Goal: Information Seeking & Learning: Find specific fact

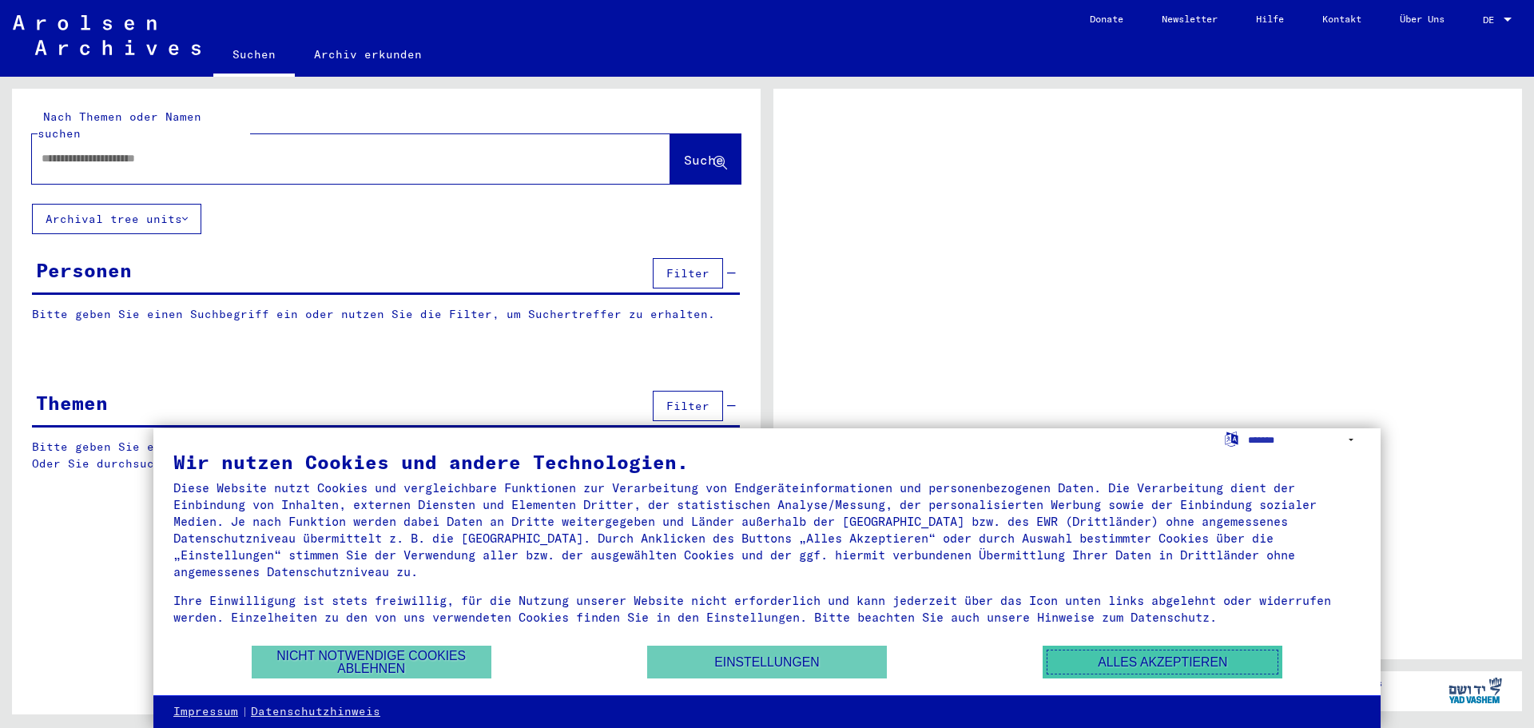
click at [1120, 658] on button "Alles akzeptieren" at bounding box center [1163, 662] width 240 height 33
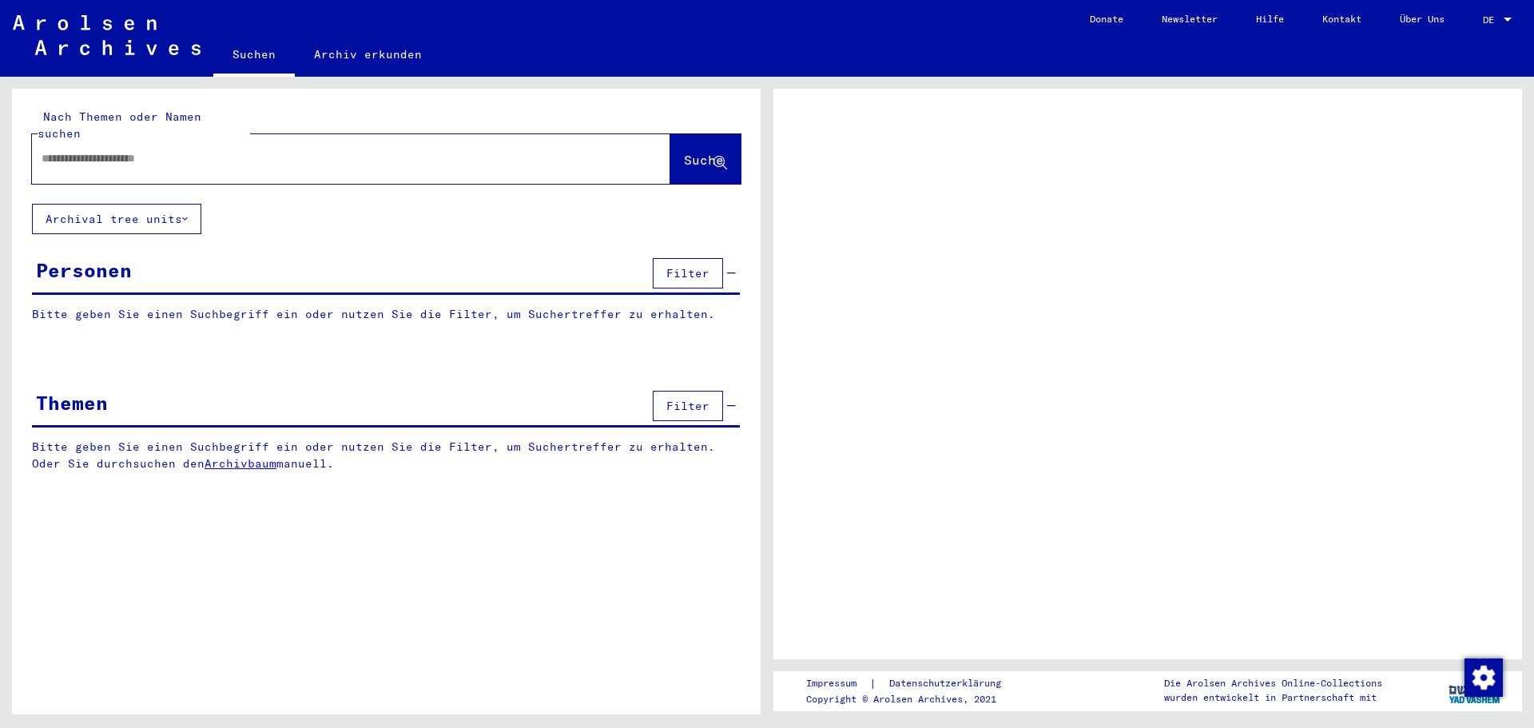
click at [666, 258] on button "Filter" at bounding box center [688, 273] width 70 height 30
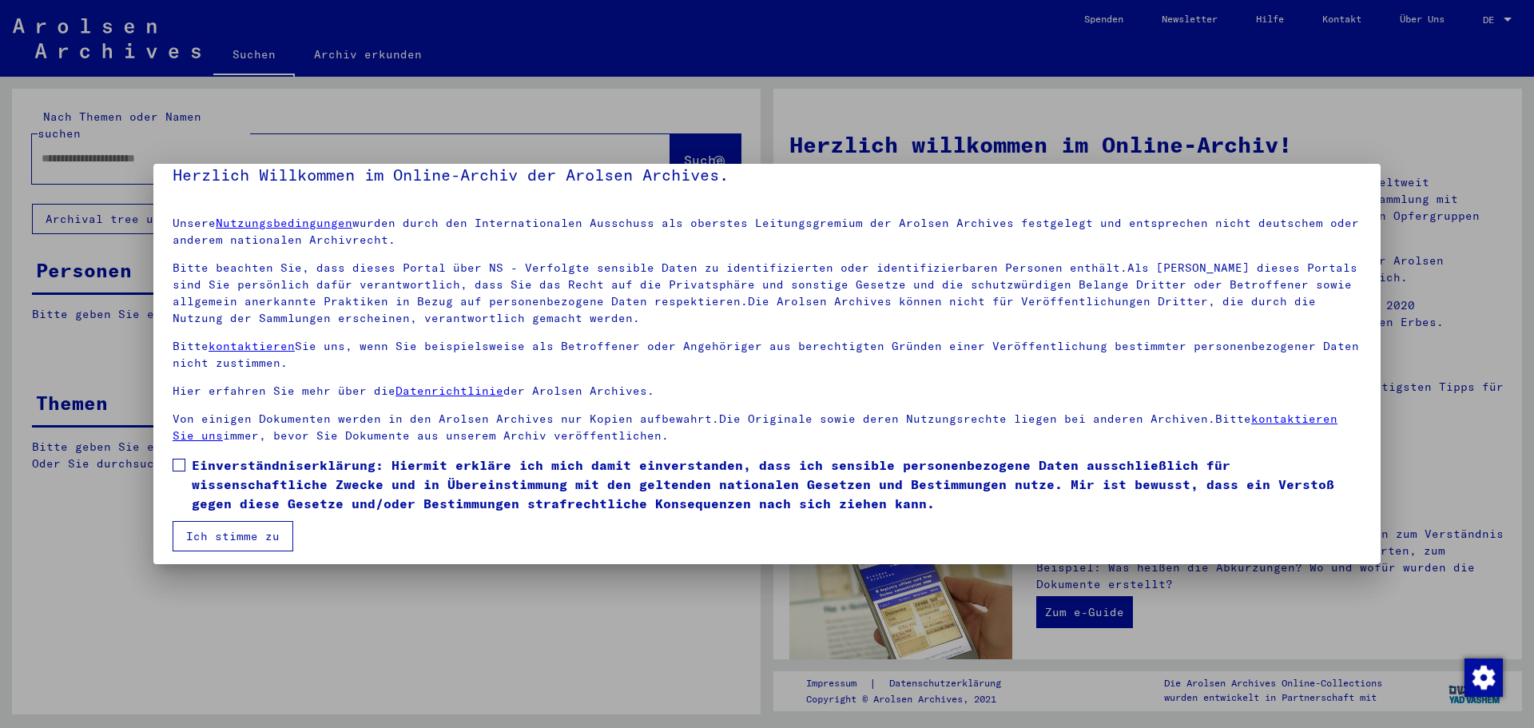
scroll to position [27, 0]
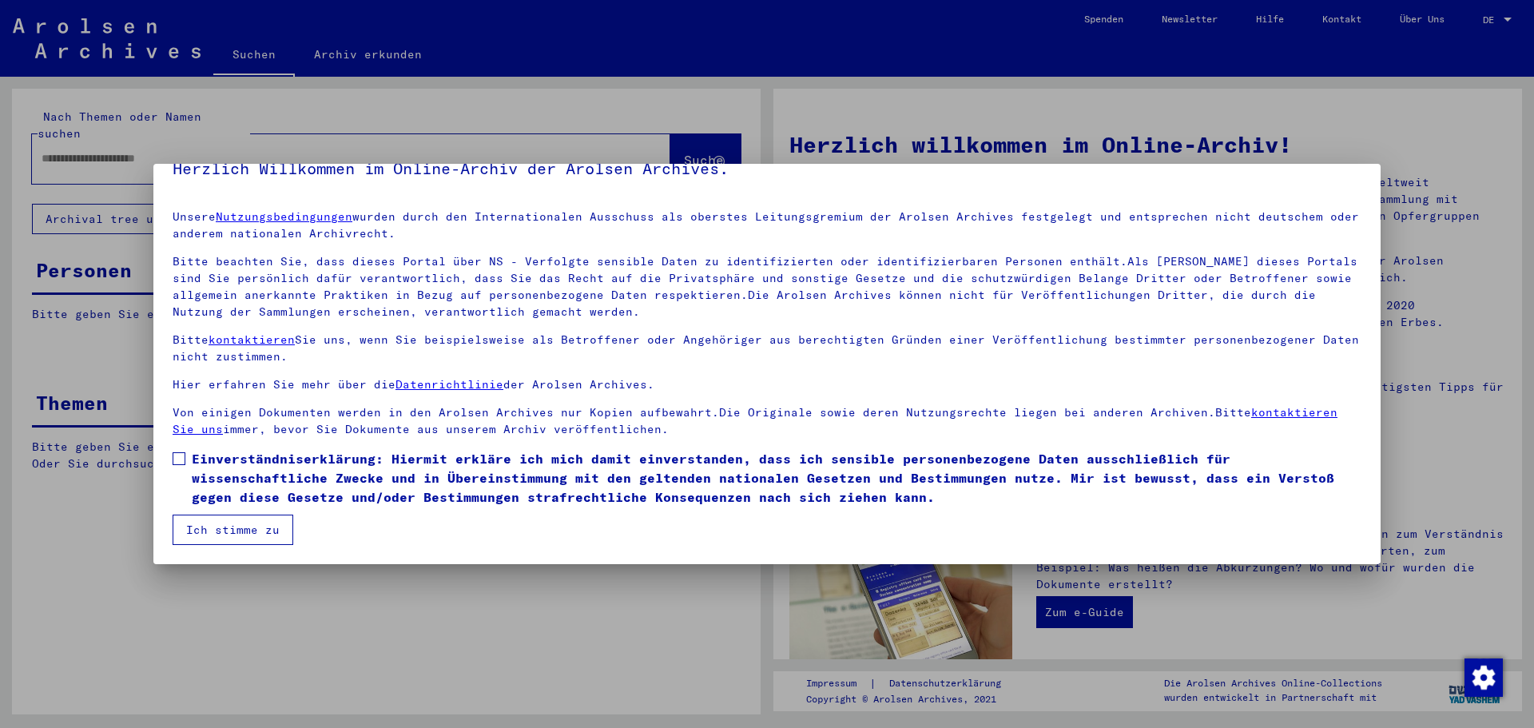
click at [175, 457] on span at bounding box center [179, 458] width 13 height 13
click at [210, 523] on button "Ich stimme zu" at bounding box center [233, 530] width 121 height 30
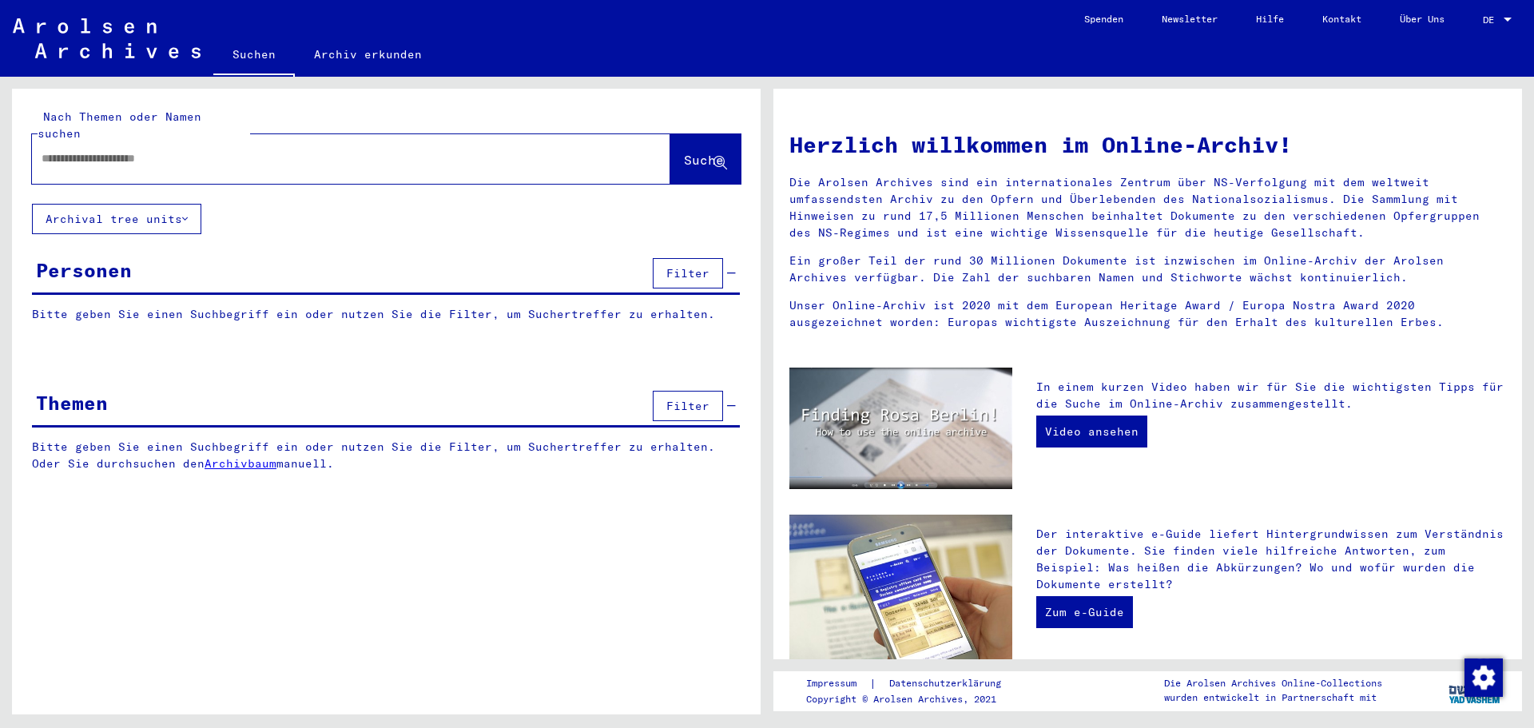
click at [697, 266] on span "Filter" at bounding box center [687, 273] width 43 height 14
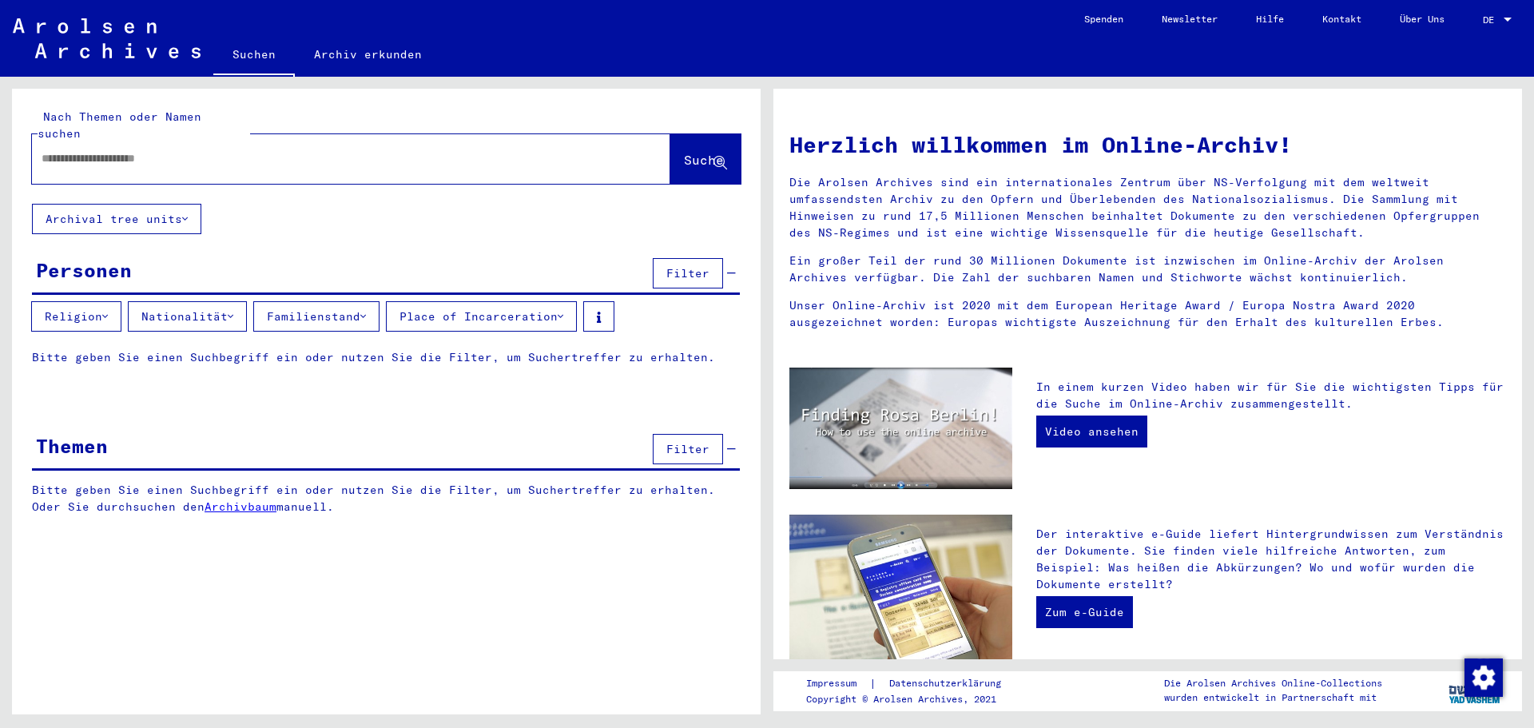
click at [115, 150] on input "text" at bounding box center [332, 158] width 581 height 17
type input "*******"
click at [711, 152] on span "Suche" at bounding box center [704, 160] width 40 height 16
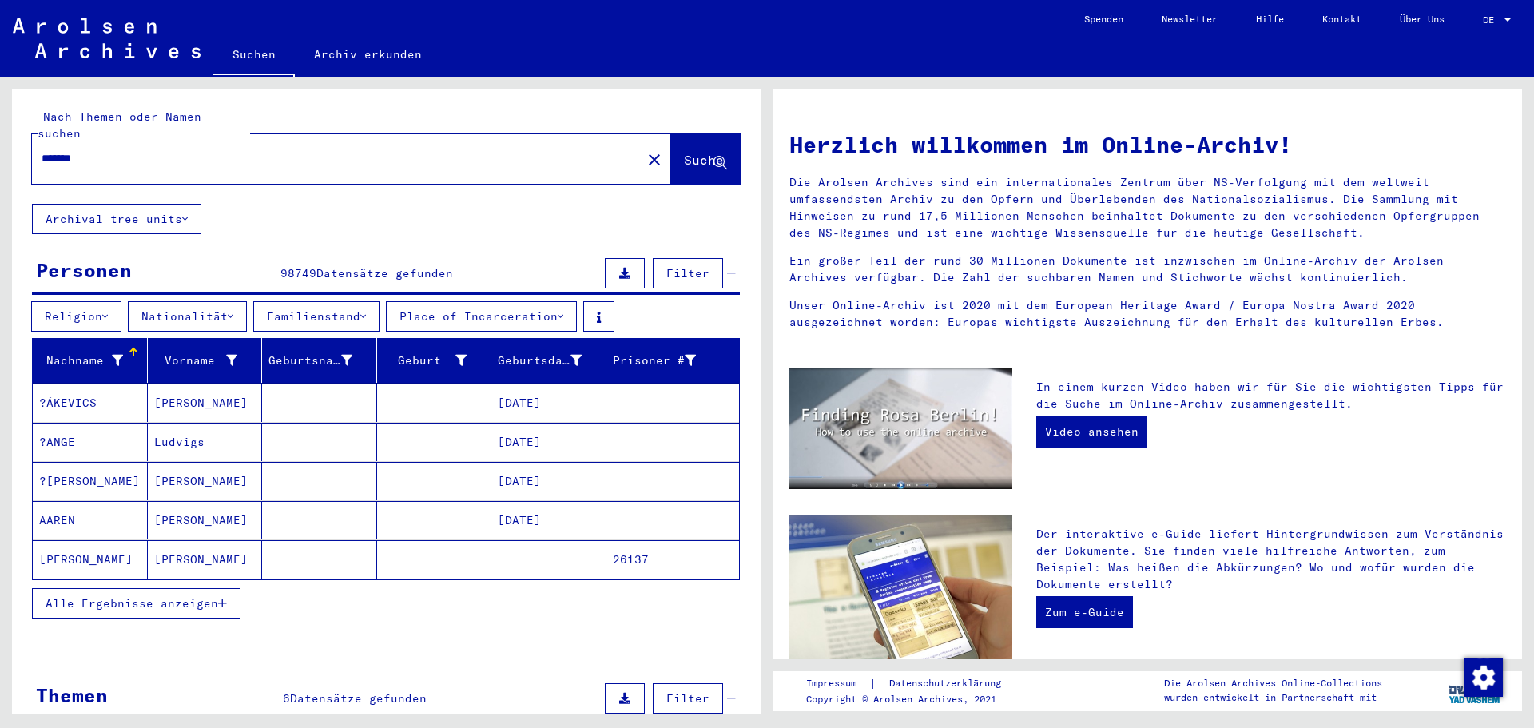
click at [112, 355] on icon at bounding box center [117, 360] width 11 height 11
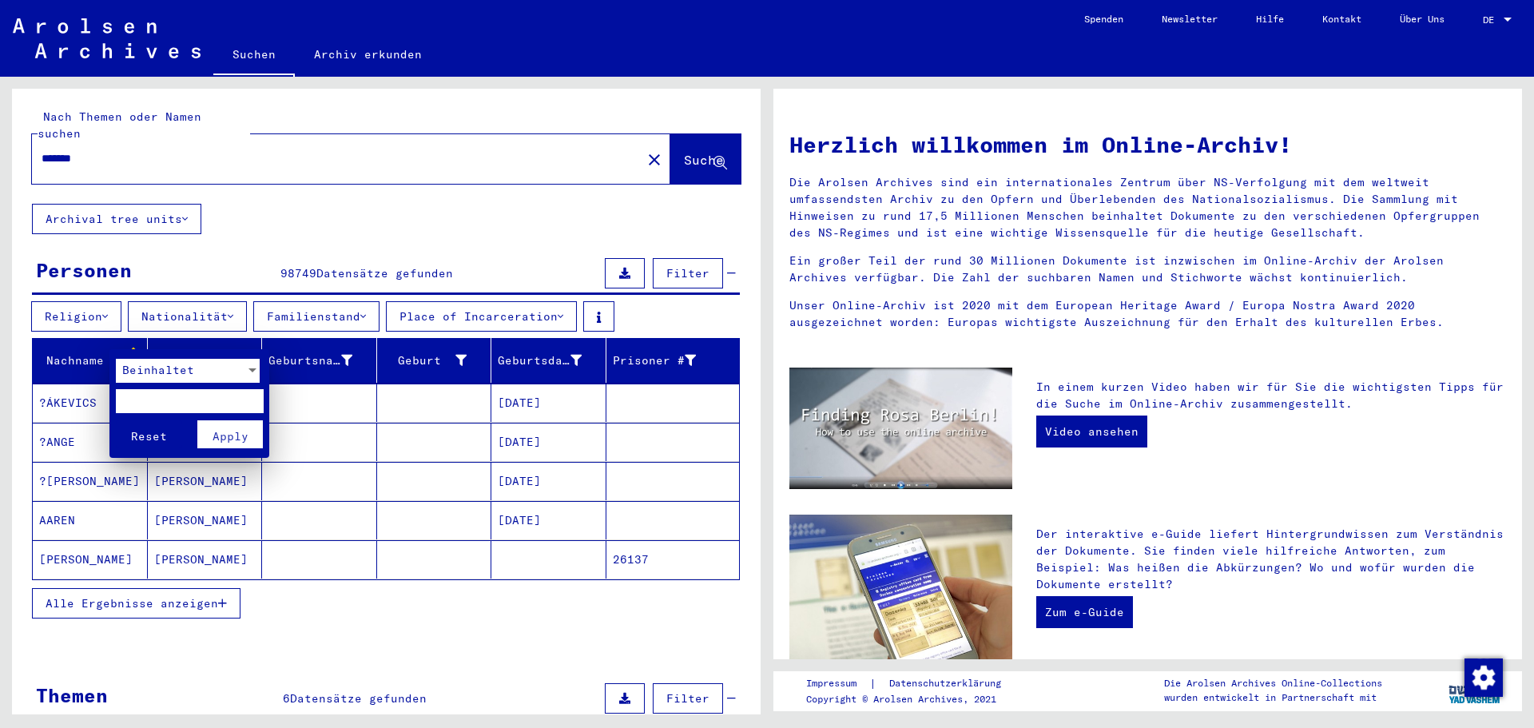
click at [176, 367] on span "Beinhaltet" at bounding box center [158, 370] width 72 height 14
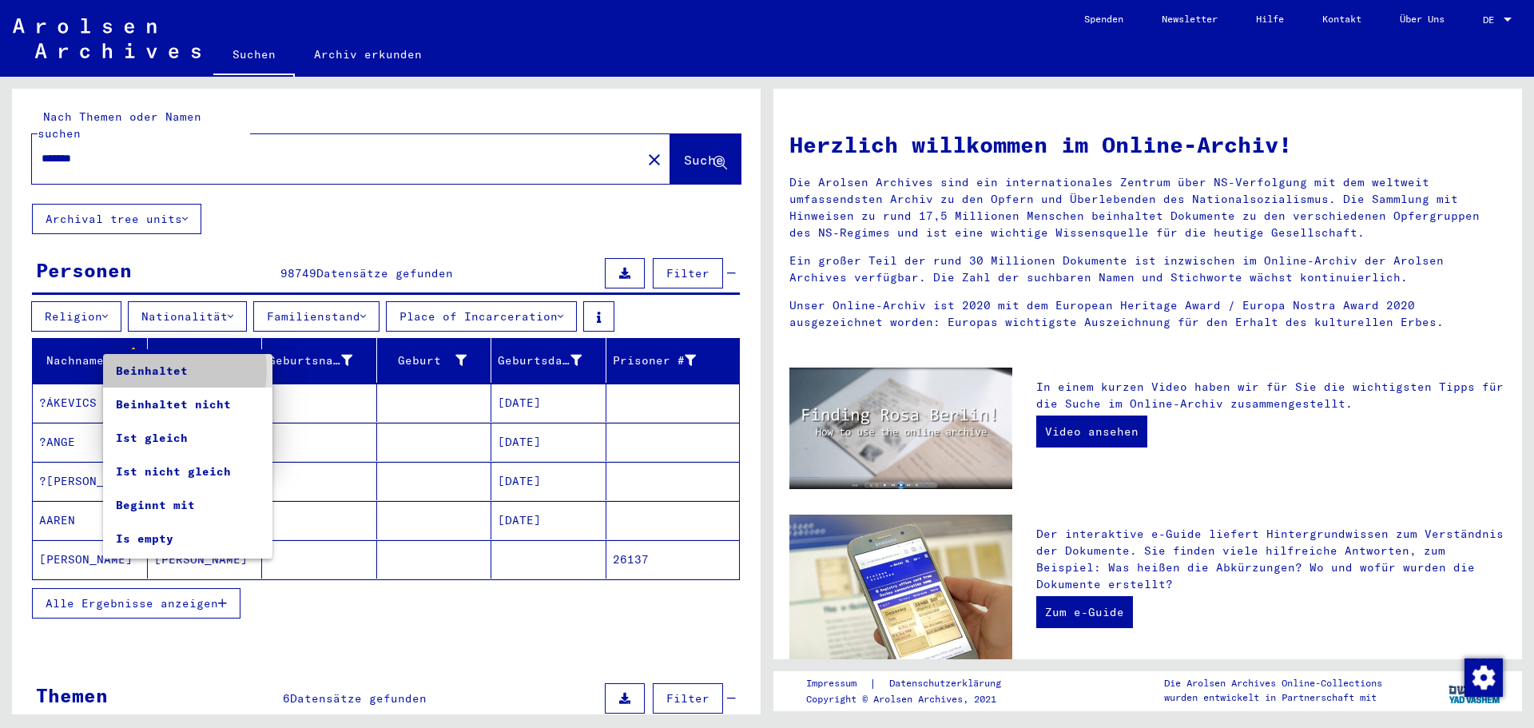
click at [172, 370] on span "Beinhaltet" at bounding box center [188, 371] width 144 height 34
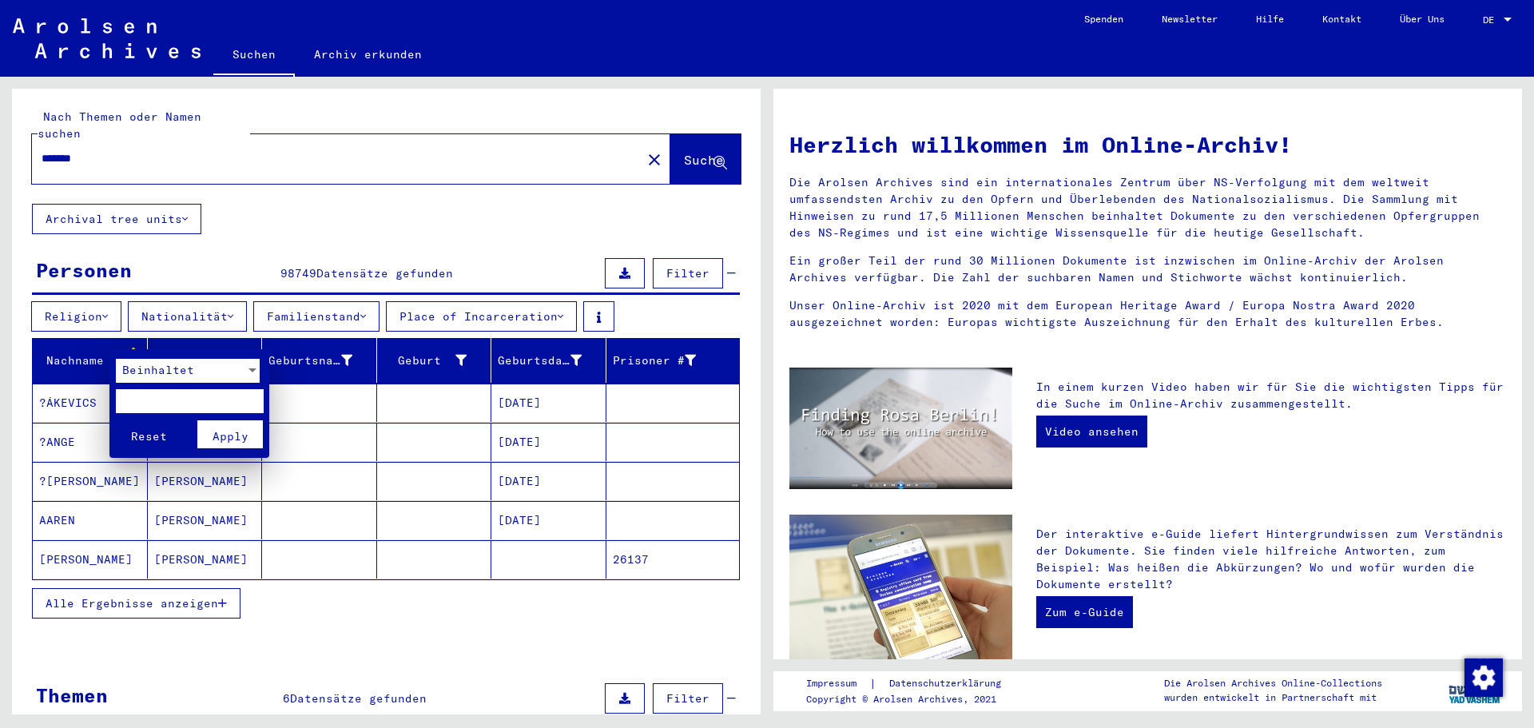
click at [159, 403] on input "text" at bounding box center [190, 401] width 148 height 24
type input "*******"
click at [233, 431] on span "Apply" at bounding box center [231, 436] width 36 height 14
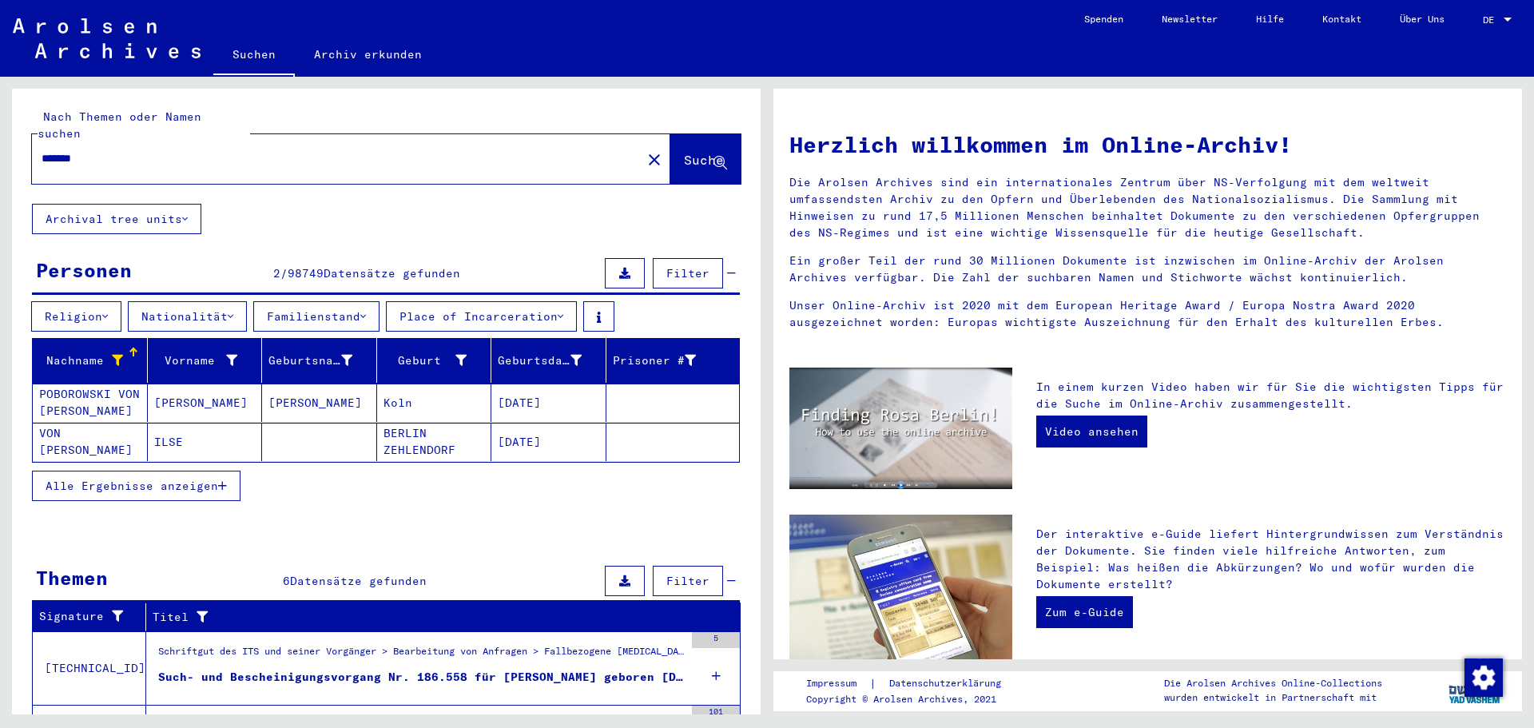
click at [115, 355] on icon at bounding box center [117, 360] width 11 height 11
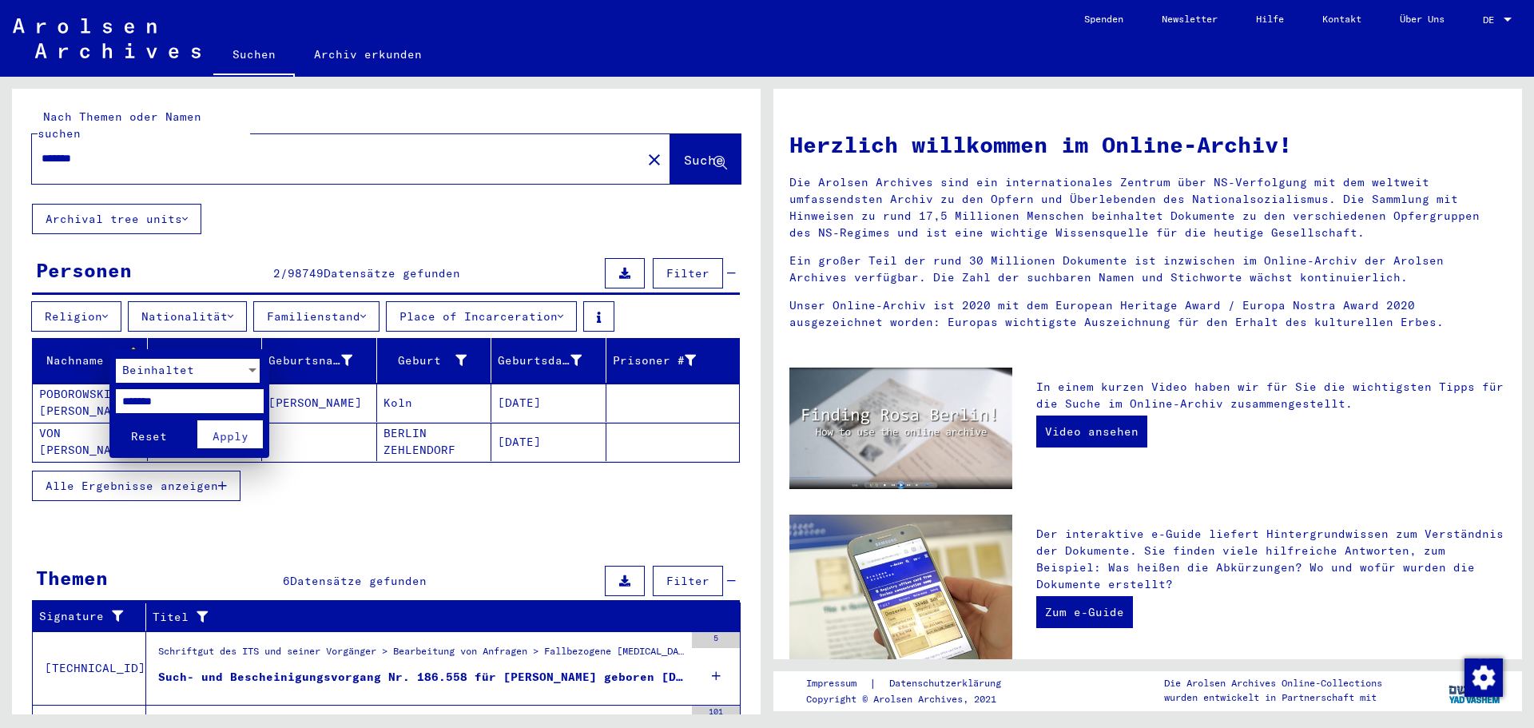
click at [155, 435] on span "Reset" at bounding box center [149, 436] width 36 height 14
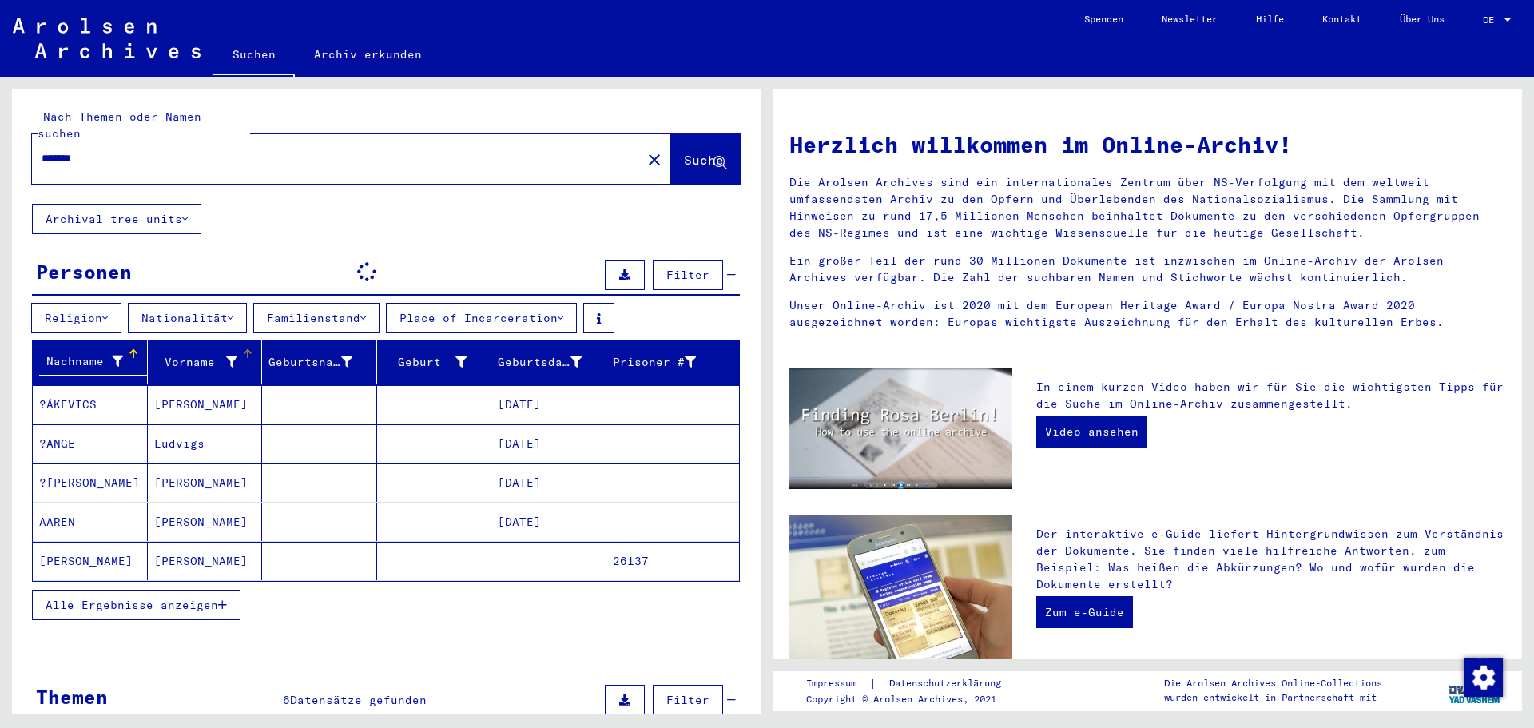
click at [226, 356] on icon at bounding box center [231, 361] width 11 height 11
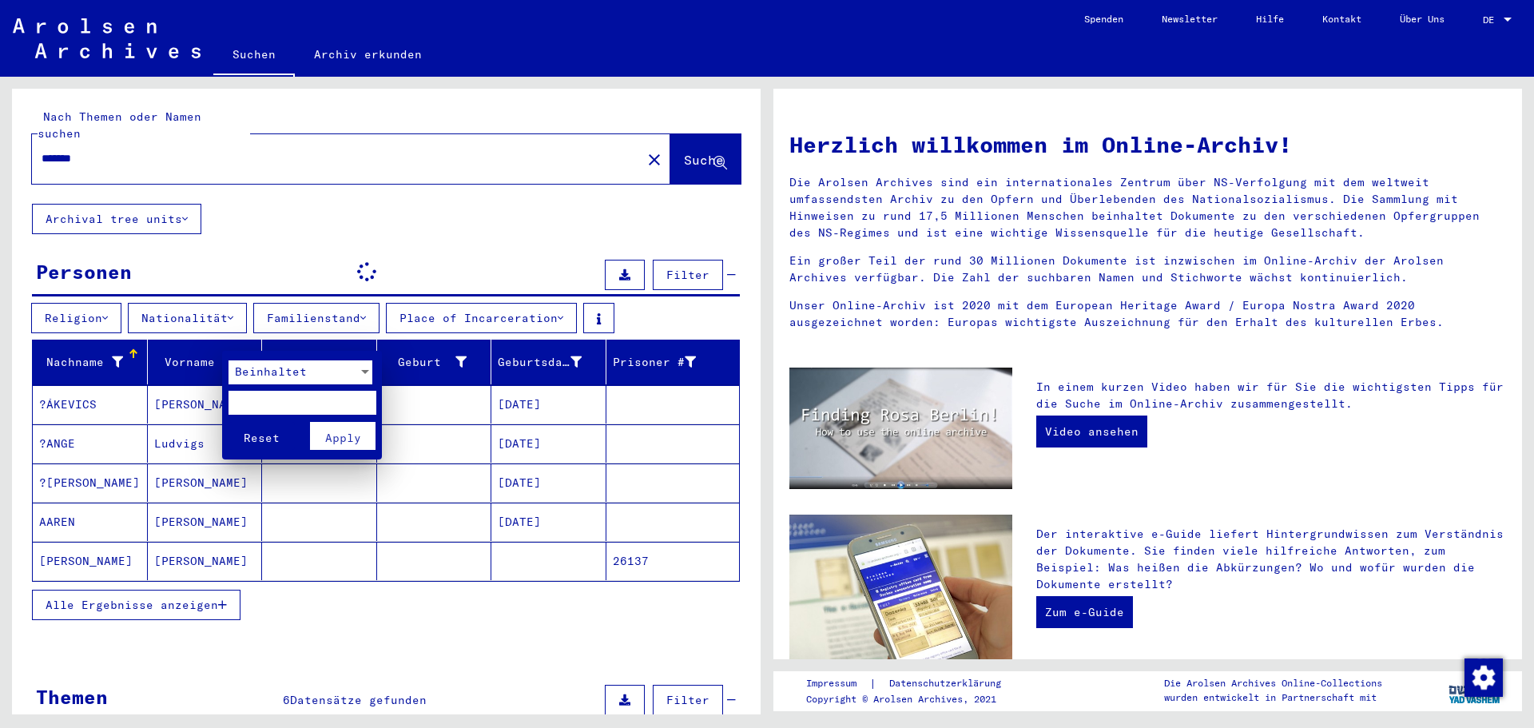
click at [260, 401] on input "text" at bounding box center [303, 403] width 148 height 24
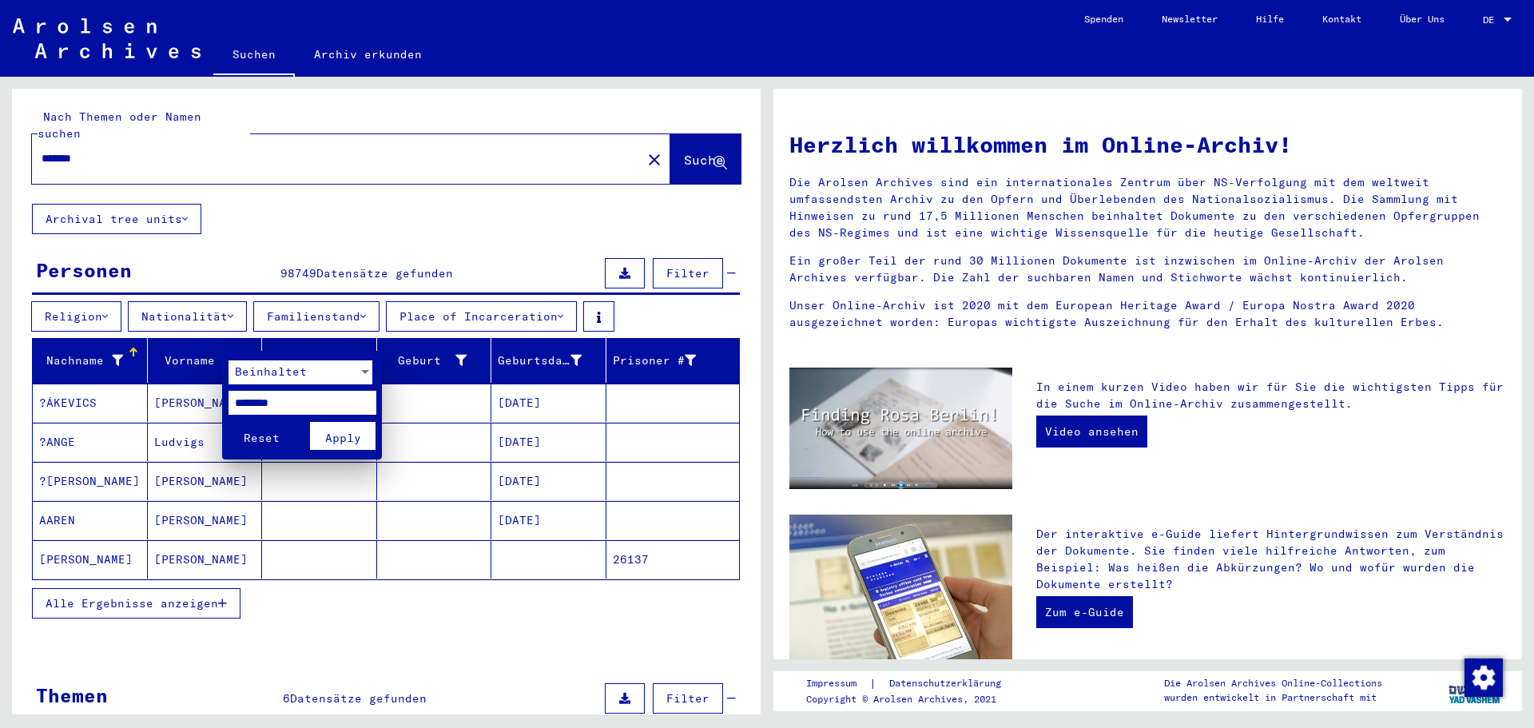
type input "********"
click at [344, 432] on span "Apply" at bounding box center [343, 438] width 36 height 14
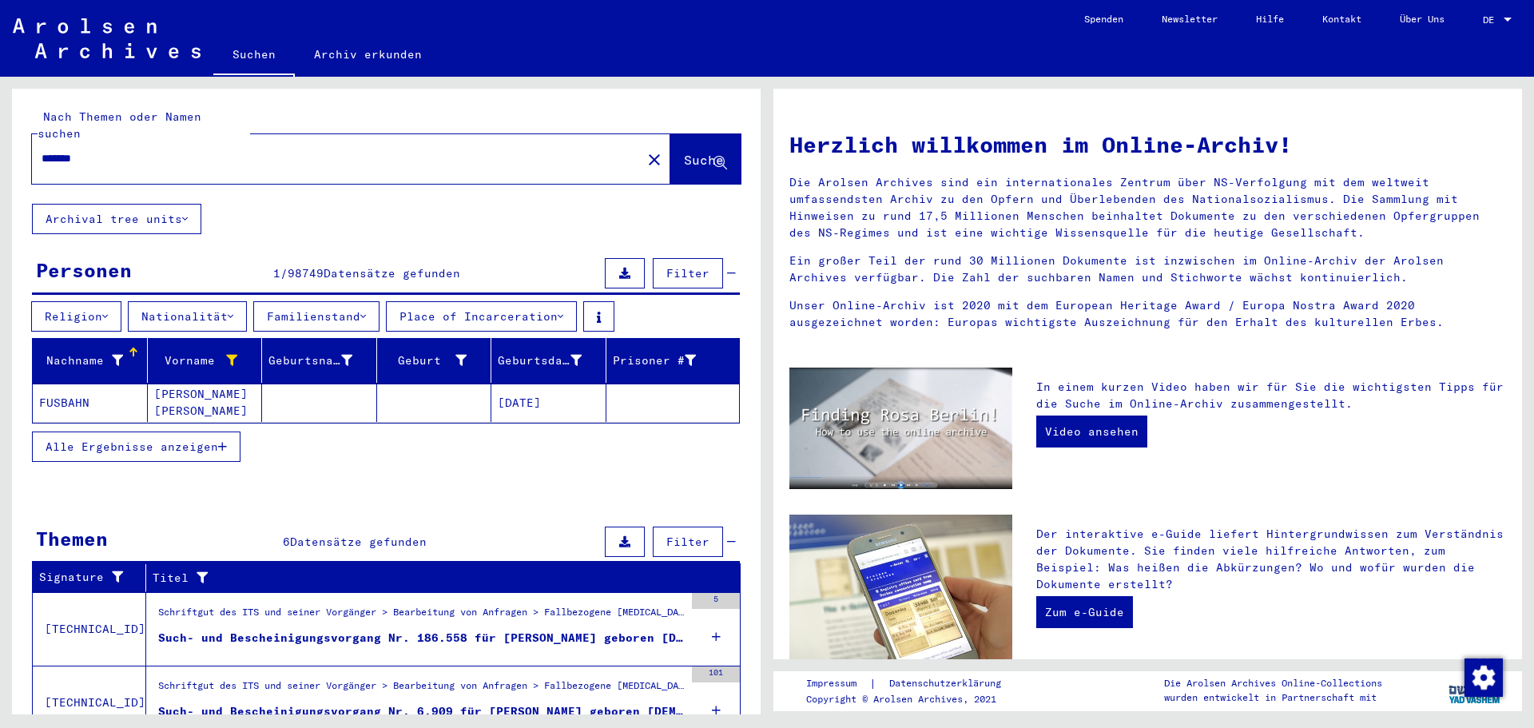
click at [222, 441] on icon "button" at bounding box center [222, 446] width 9 height 11
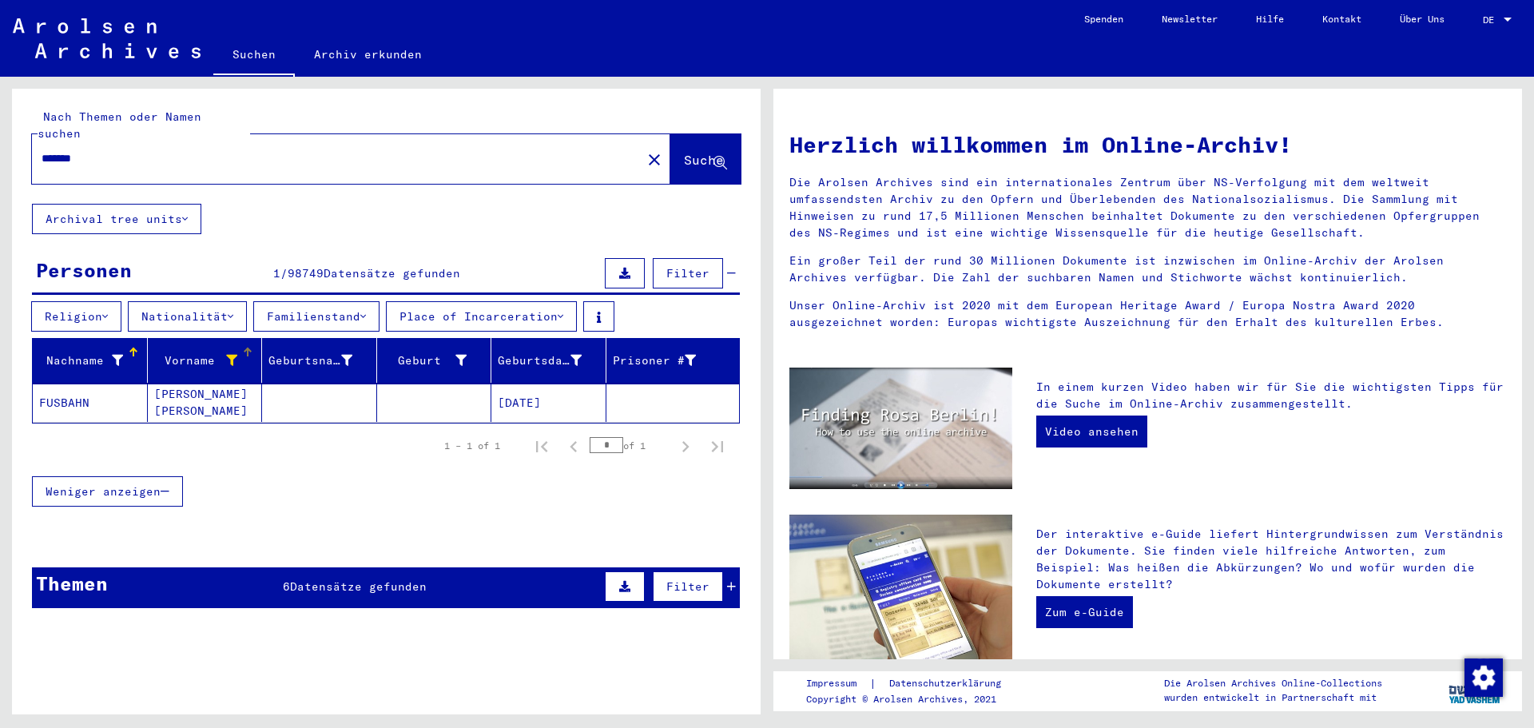
click at [229, 355] on icon at bounding box center [231, 360] width 11 height 11
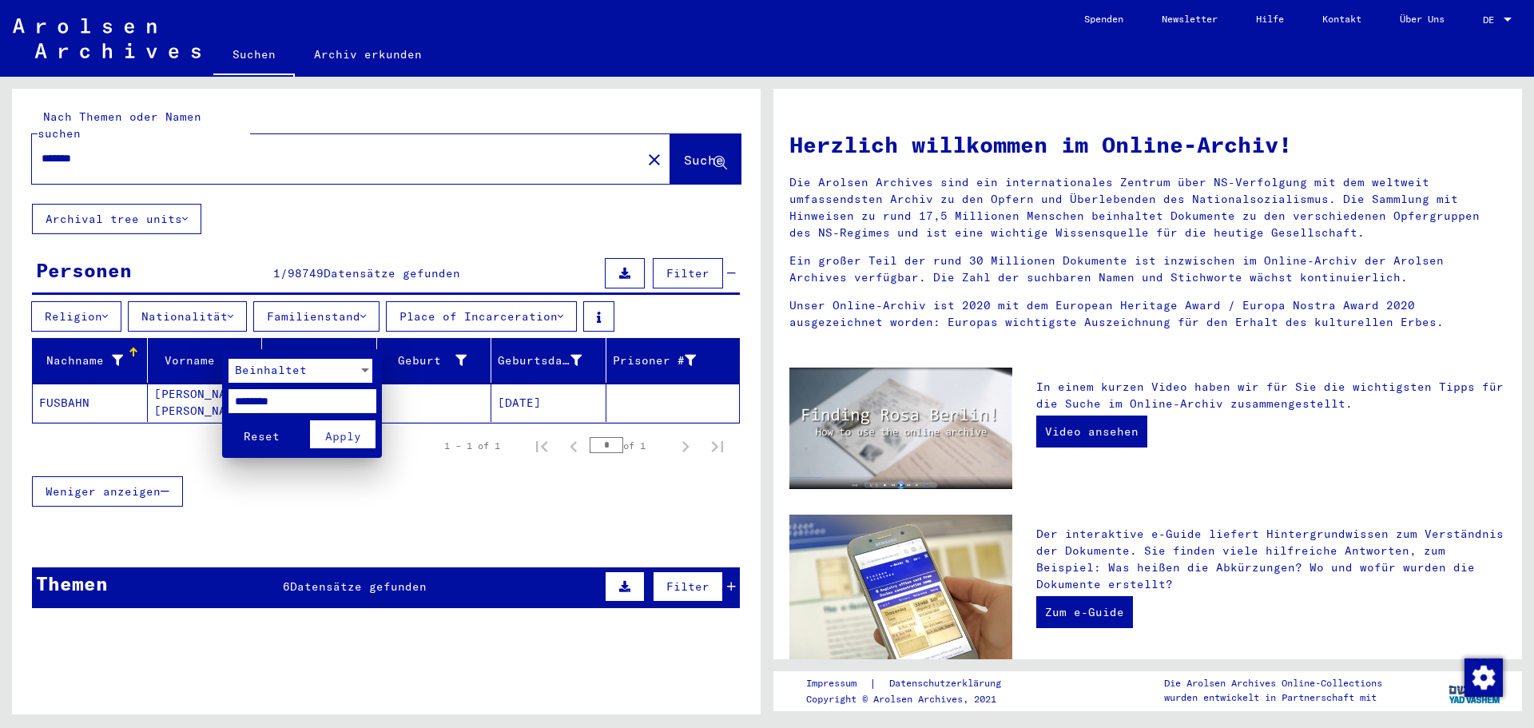
click at [264, 431] on span "Reset" at bounding box center [262, 436] width 36 height 14
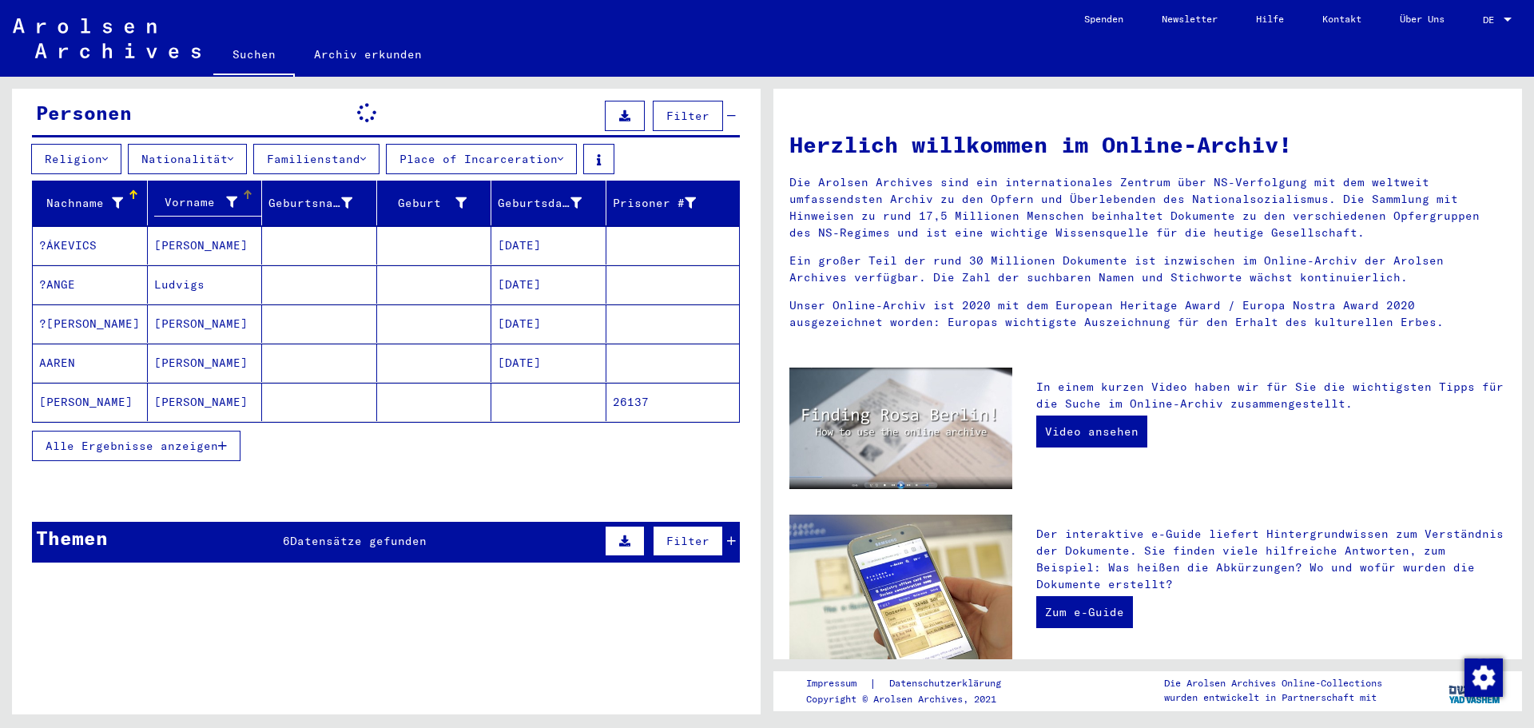
scroll to position [160, 0]
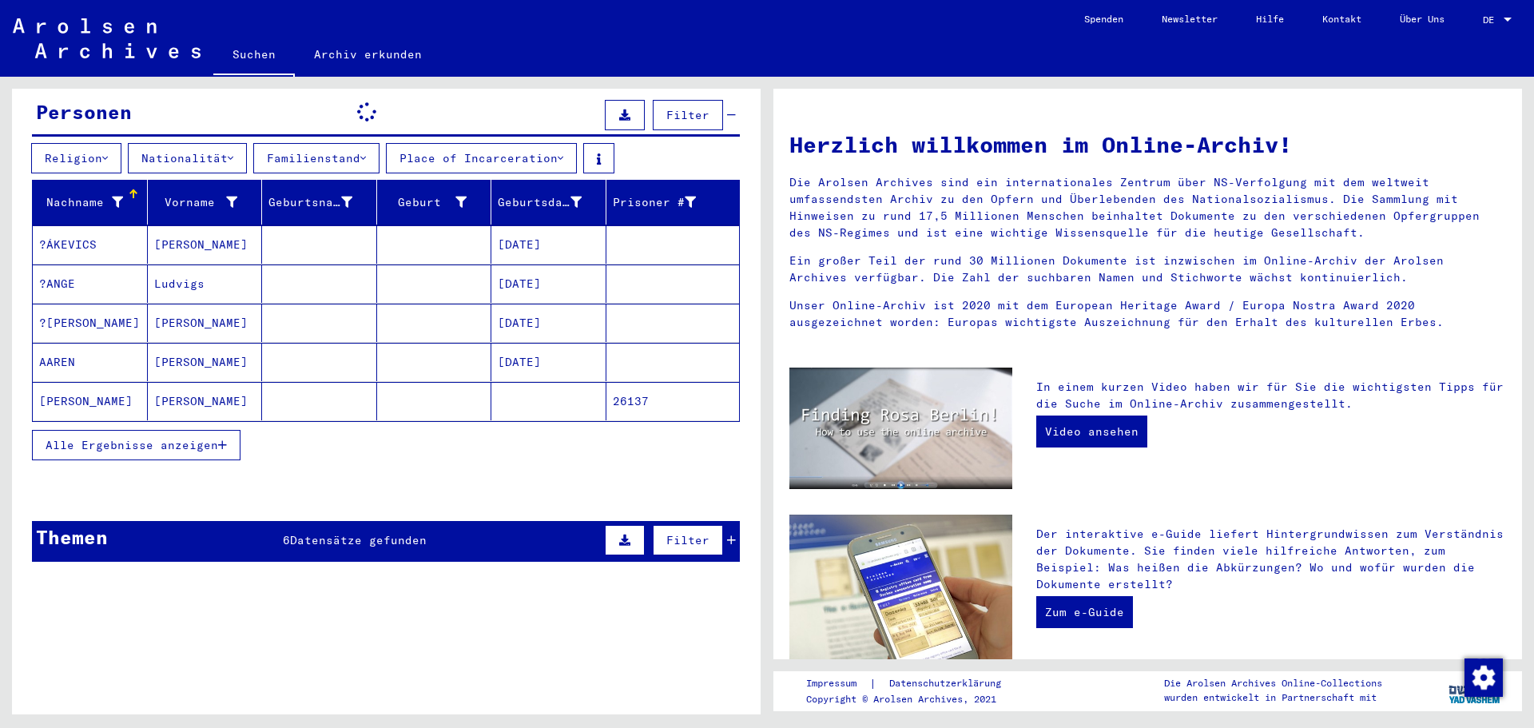
click at [149, 438] on span "Alle Ergebnisse anzeigen" at bounding box center [132, 445] width 173 height 14
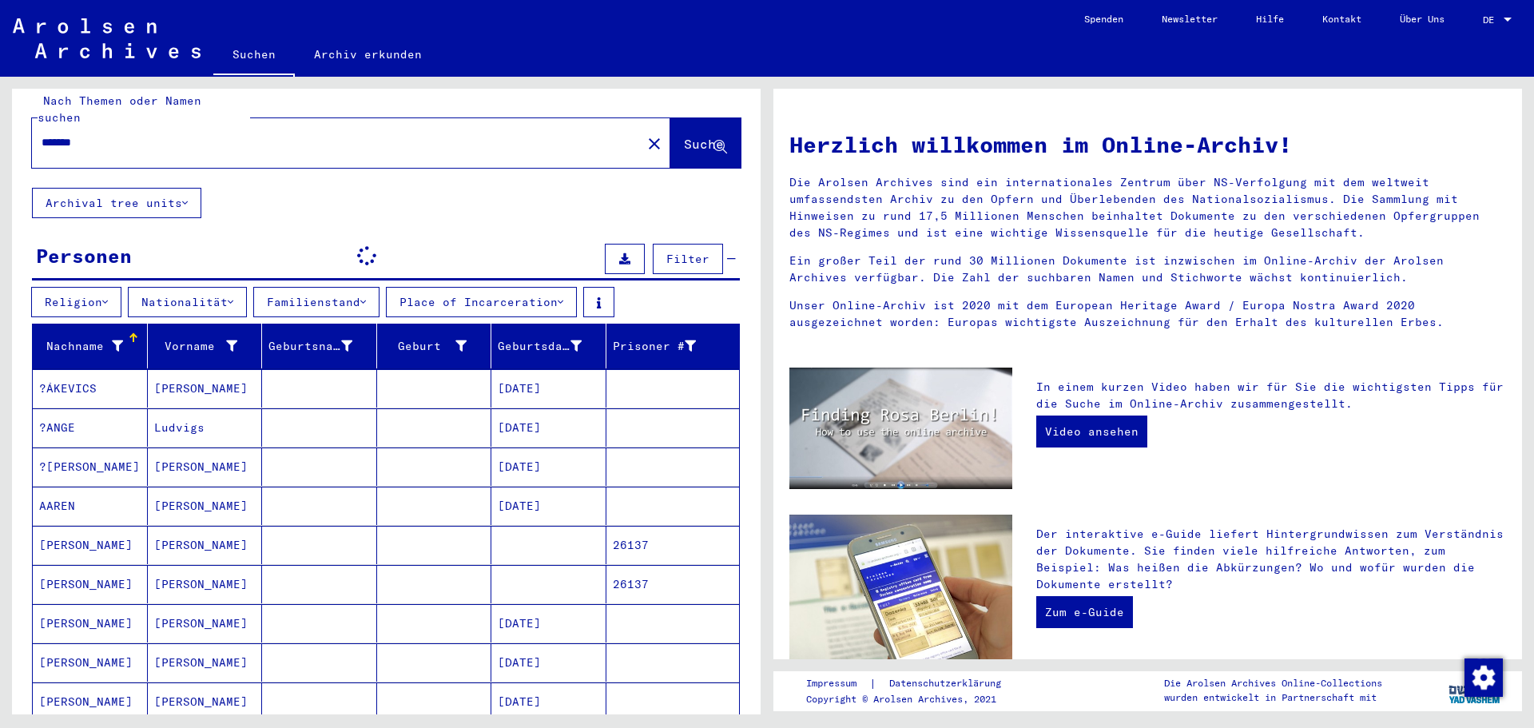
scroll to position [0, 0]
